Goal: Obtain resource: Obtain resource

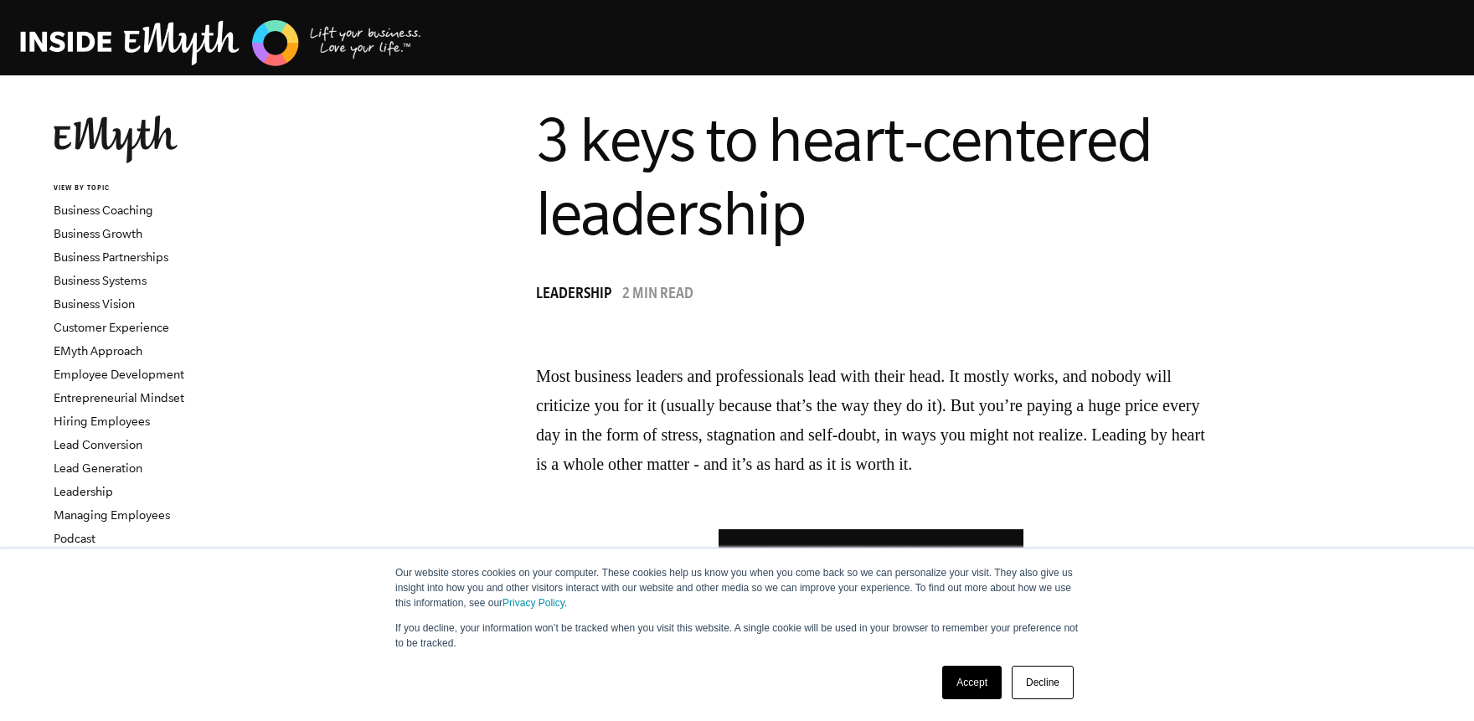
click at [104, 50] on img at bounding box center [221, 43] width 402 height 51
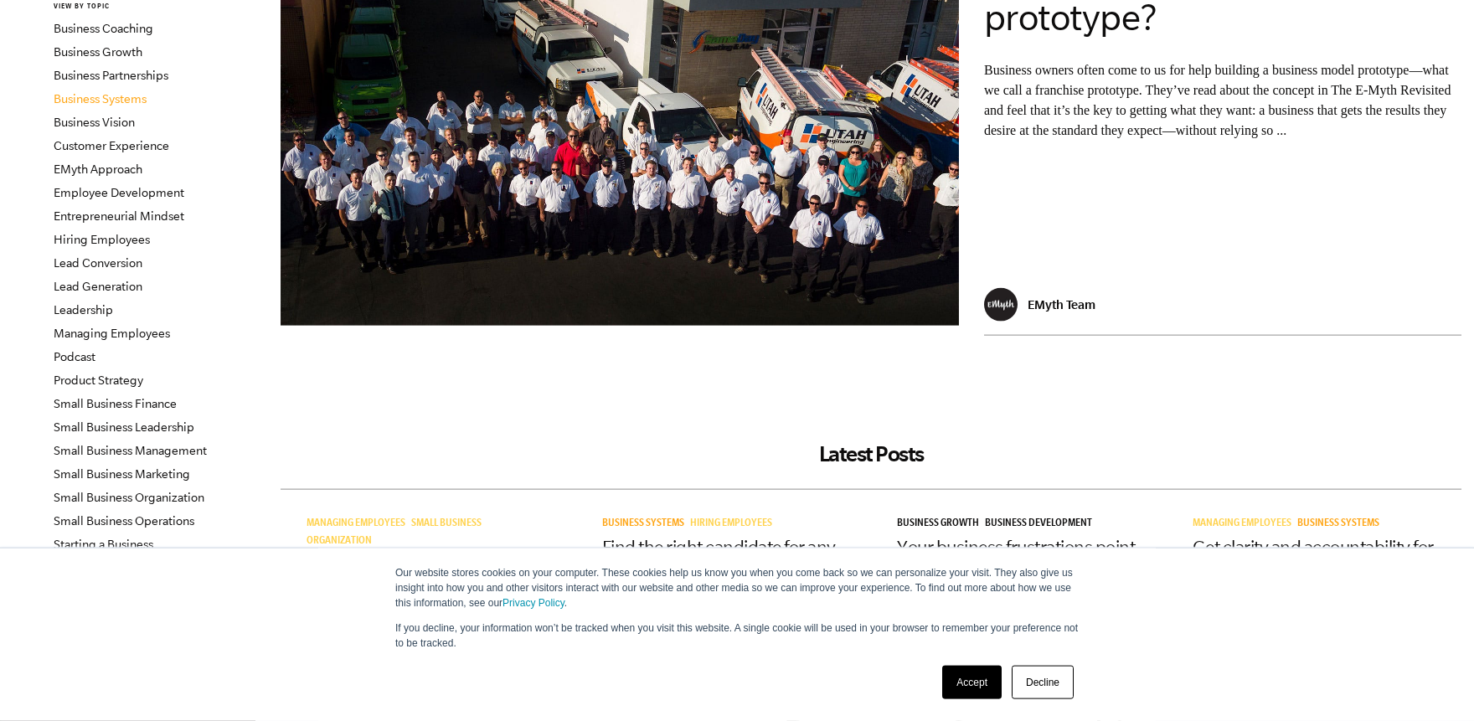
scroll to position [276, 0]
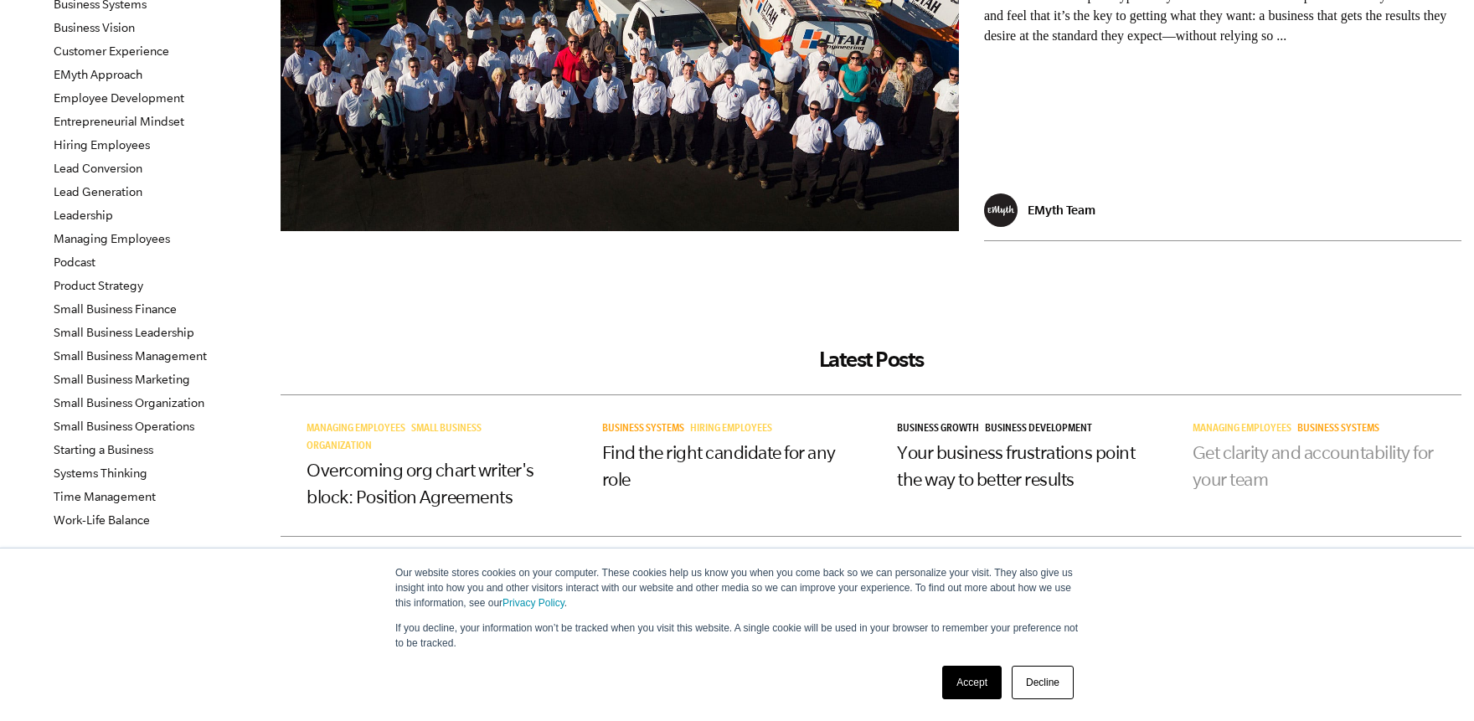
click at [1219, 456] on link "Get clarity and accountability for your team" at bounding box center [1313, 465] width 241 height 47
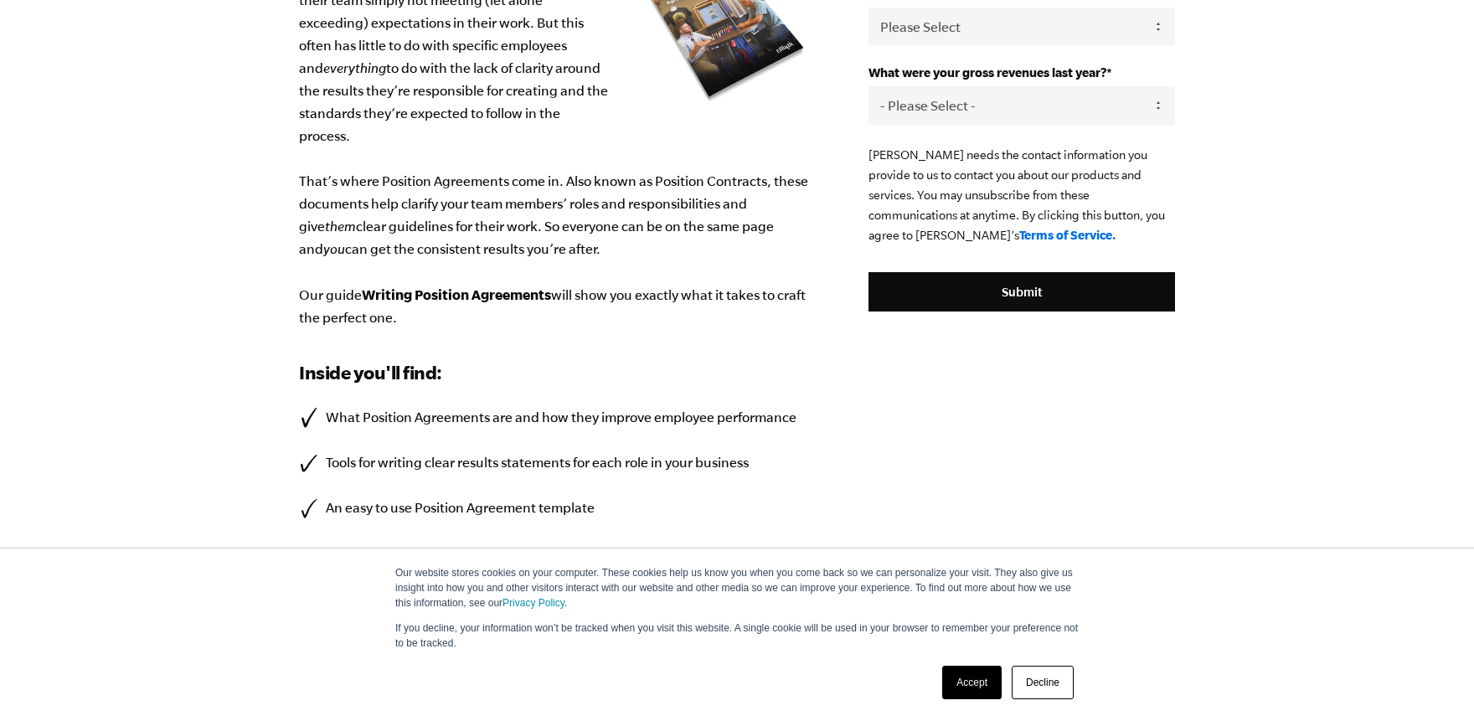
scroll to position [431, 0]
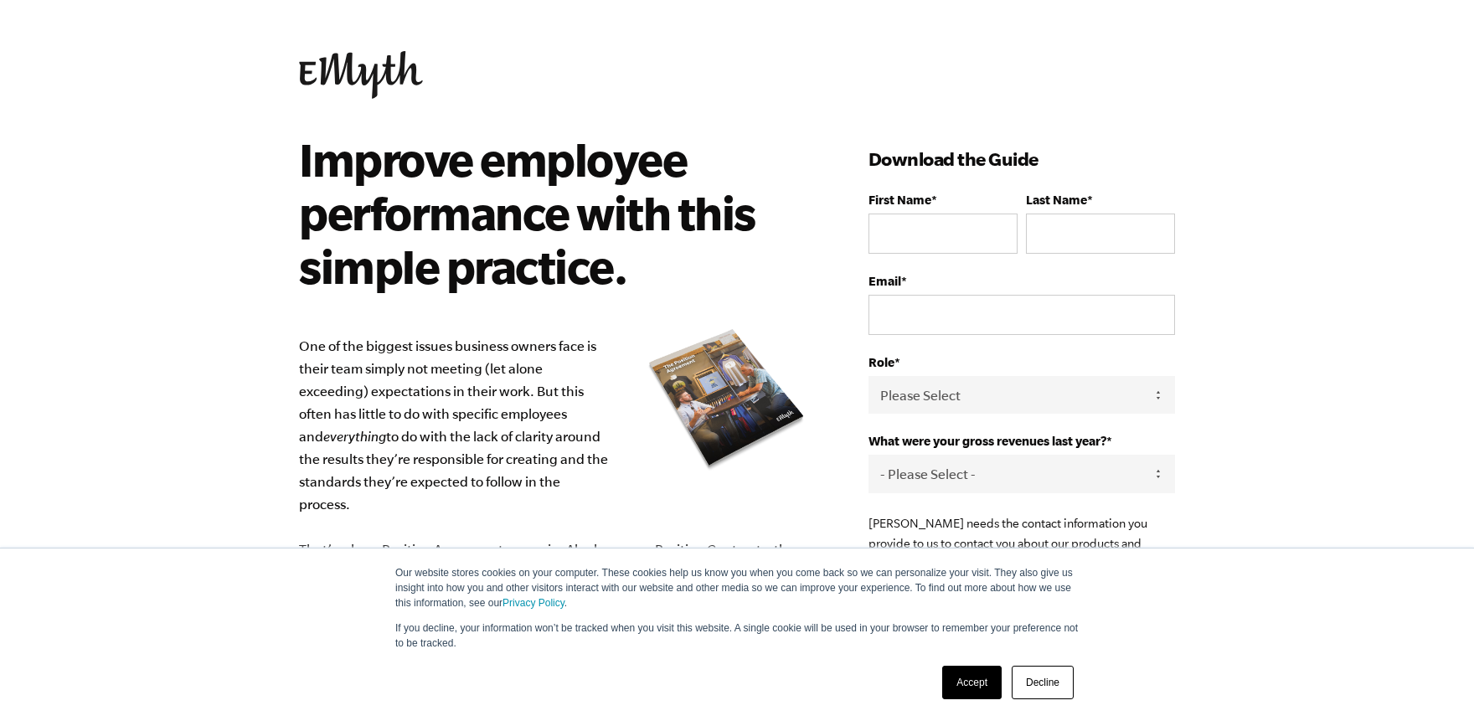
scroll to position [431, 0]
